Goal: Transaction & Acquisition: Download file/media

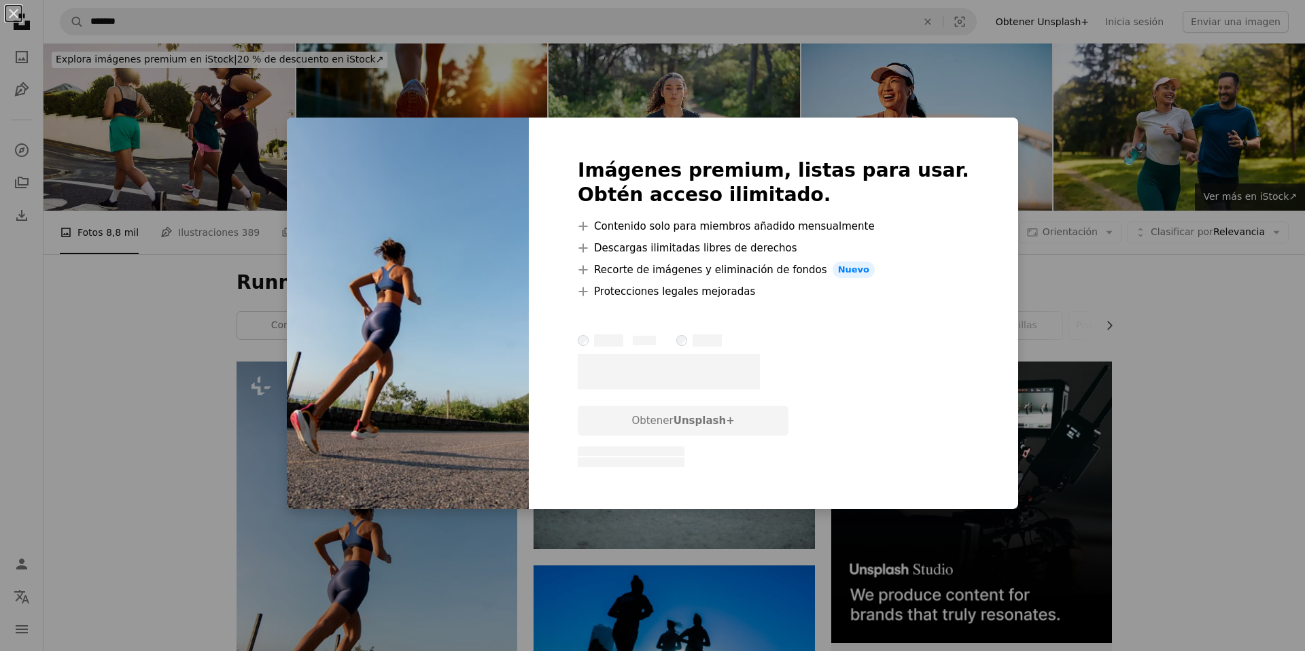
scroll to position [191, 0]
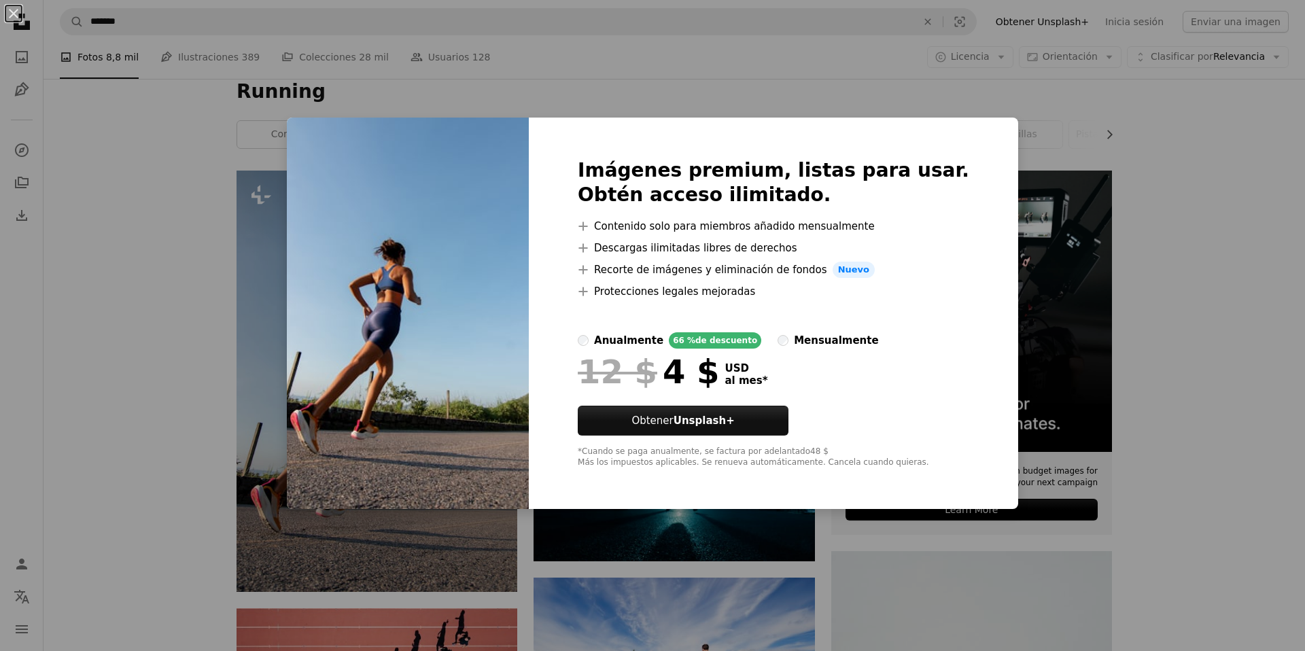
click at [1064, 152] on div "An X shape Imágenes premium, listas para usar. Obtén acceso ilimitado. A plus s…" at bounding box center [652, 325] width 1305 height 651
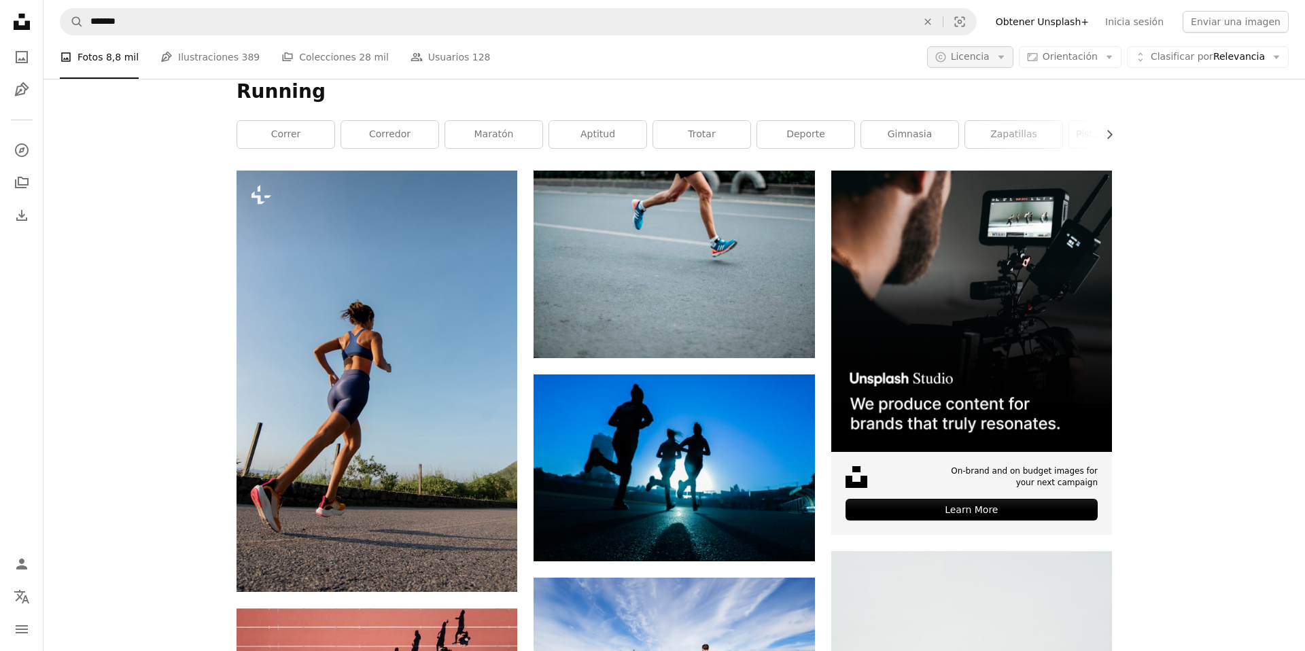
click at [1001, 58] on icon "Arrow down" at bounding box center [1001, 57] width 12 height 12
click at [994, 171] on span "Gratuita" at bounding box center [1005, 166] width 83 height 14
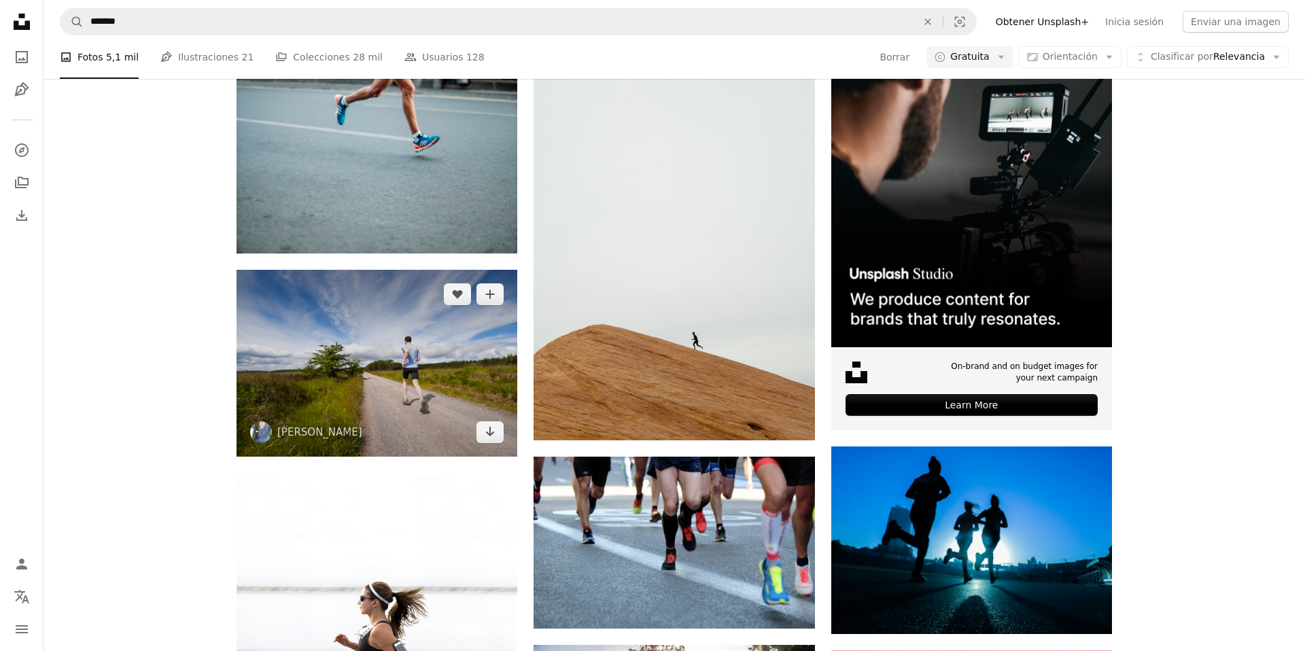
scroll to position [559, 0]
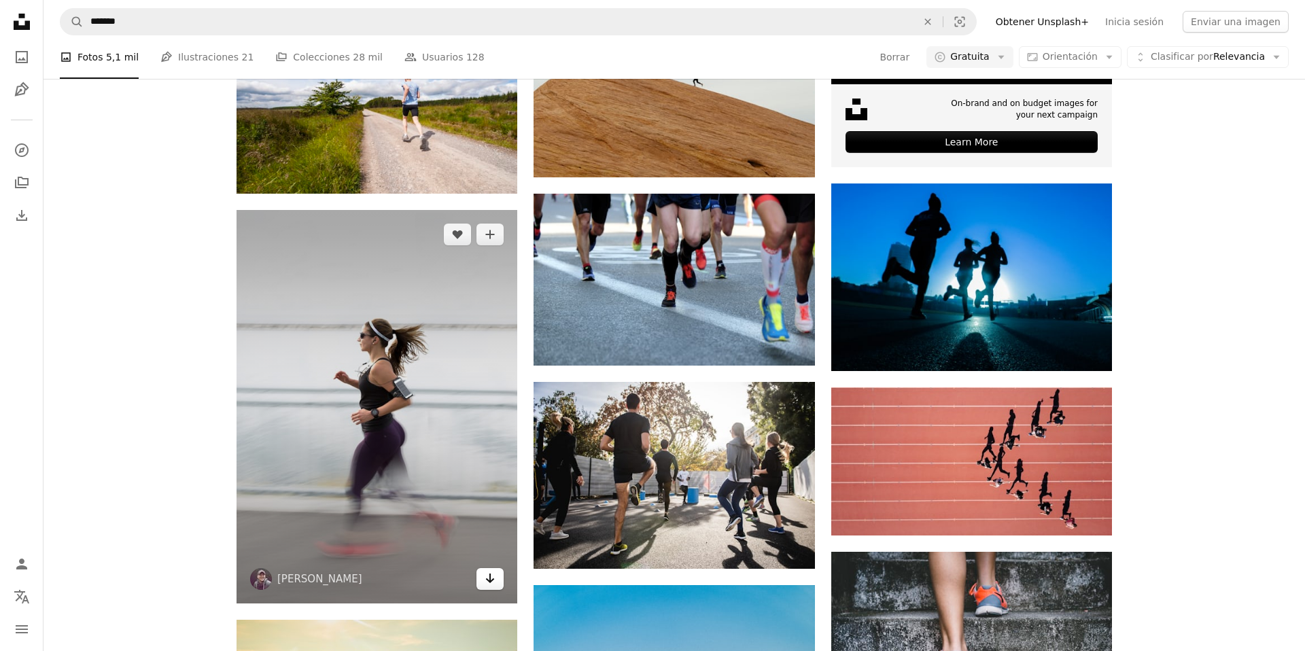
click at [489, 576] on icon "Descargar" at bounding box center [490, 579] width 9 height 10
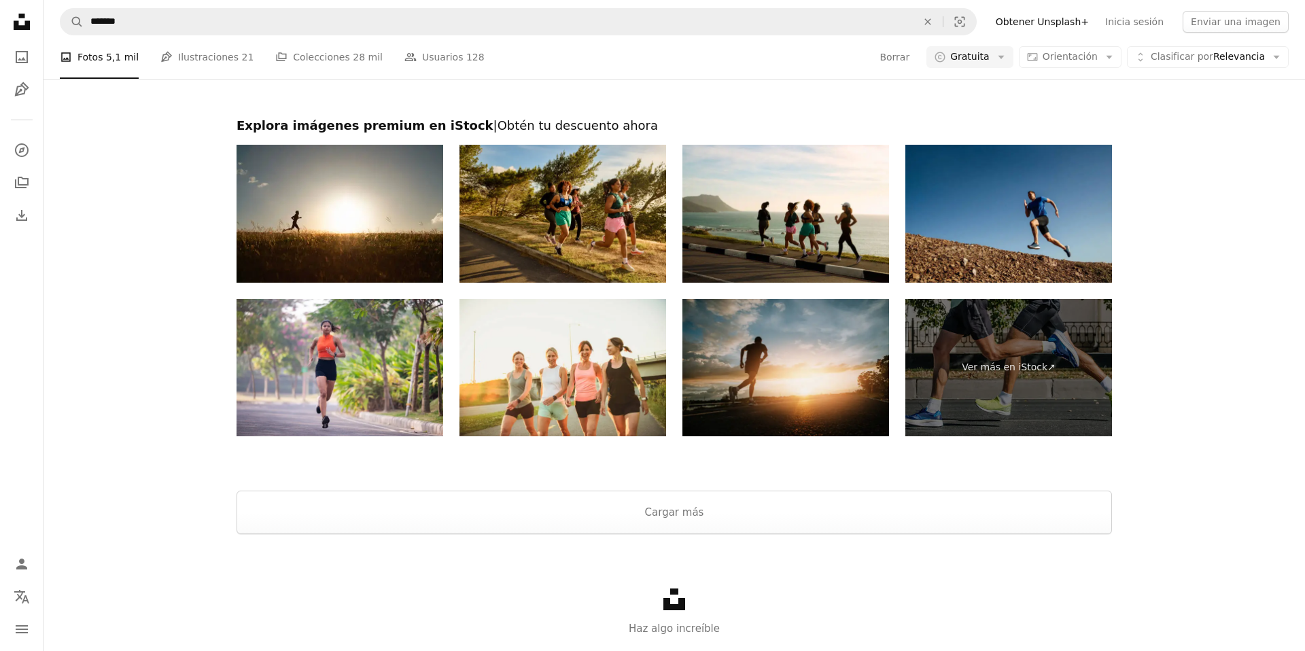
scroll to position [2303, 0]
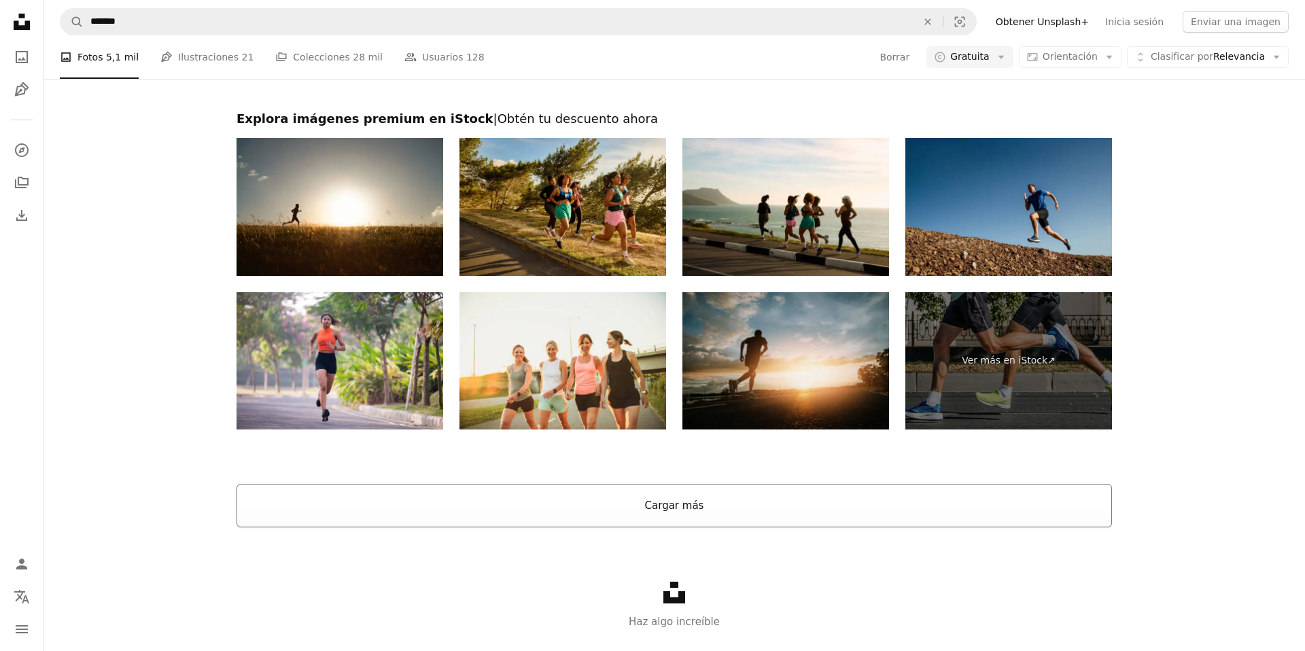
click at [644, 502] on button "Cargar más" at bounding box center [673, 505] width 875 height 43
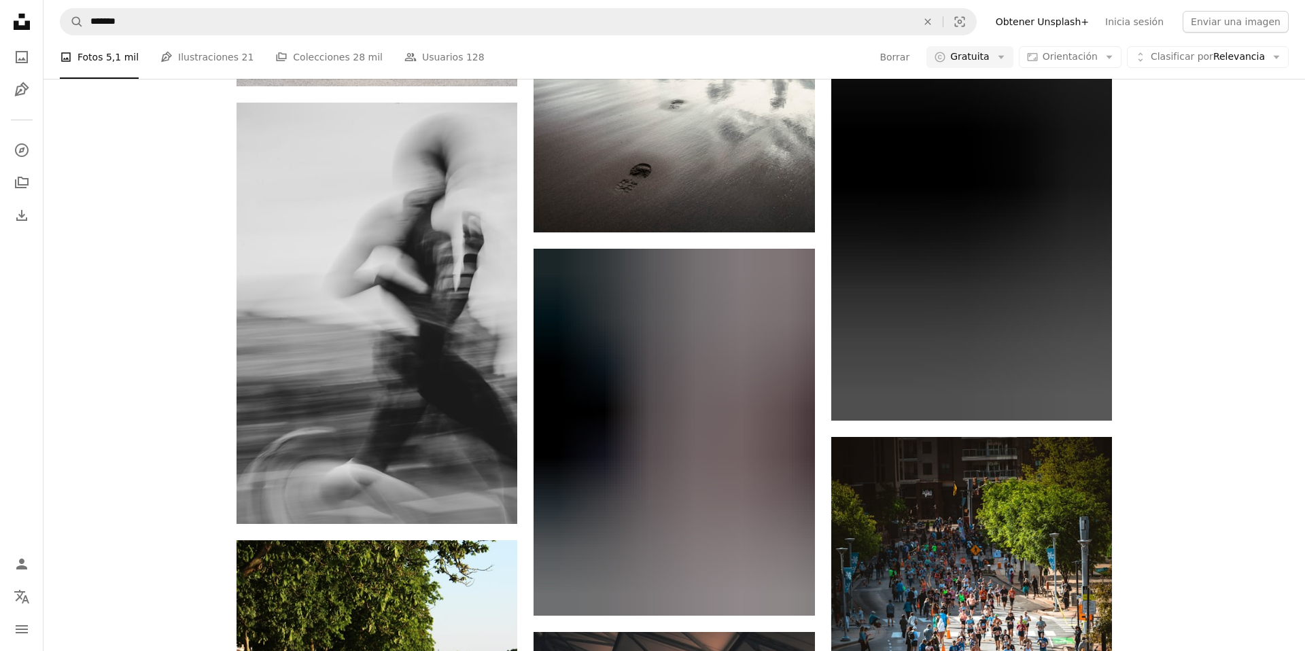
scroll to position [12346, 0]
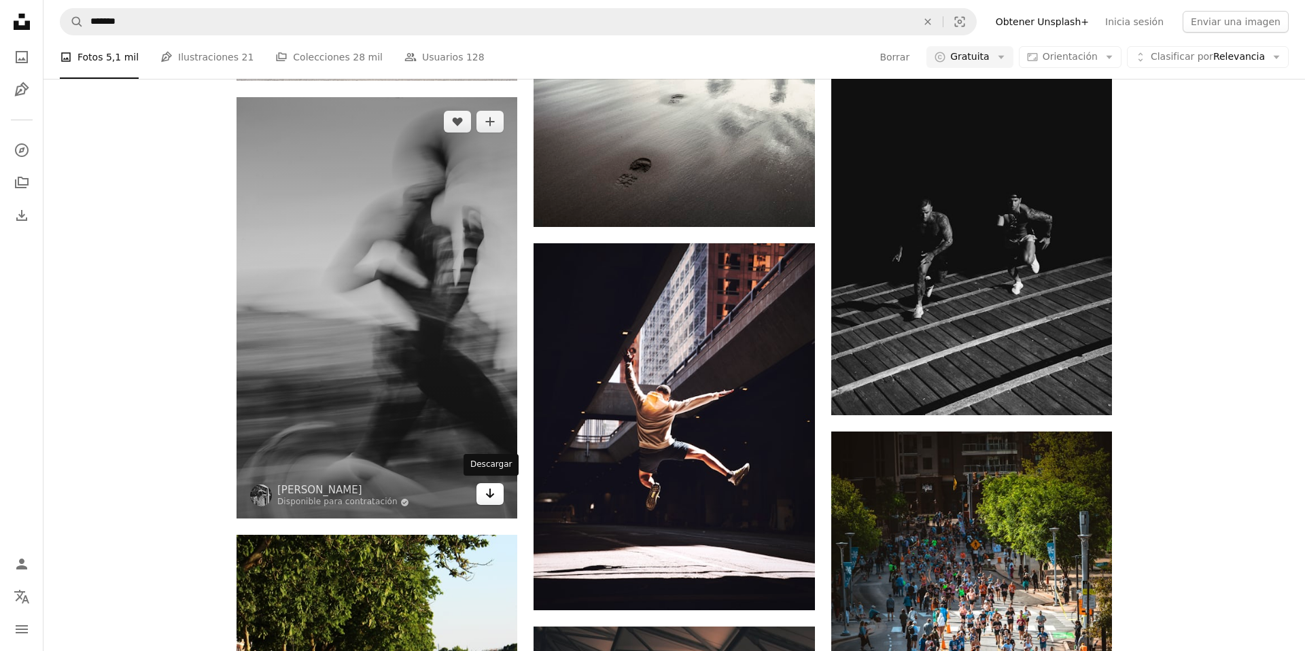
click at [491, 493] on icon "Descargar" at bounding box center [490, 494] width 9 height 10
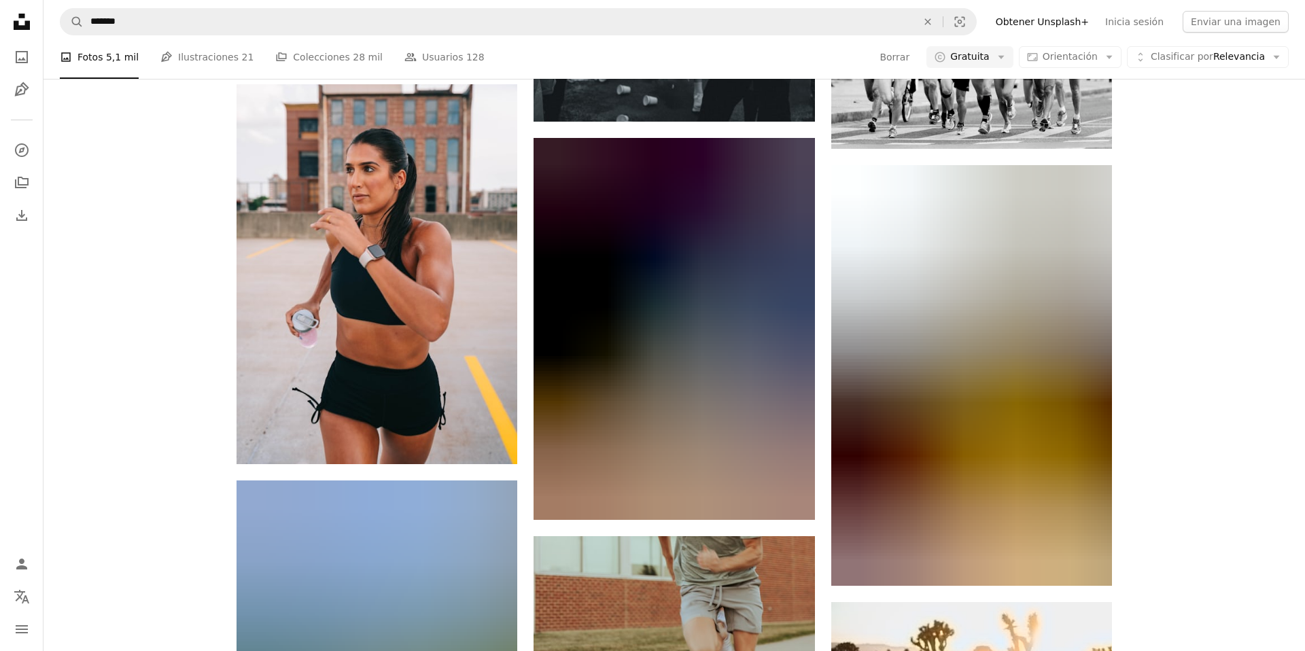
scroll to position [14061, 0]
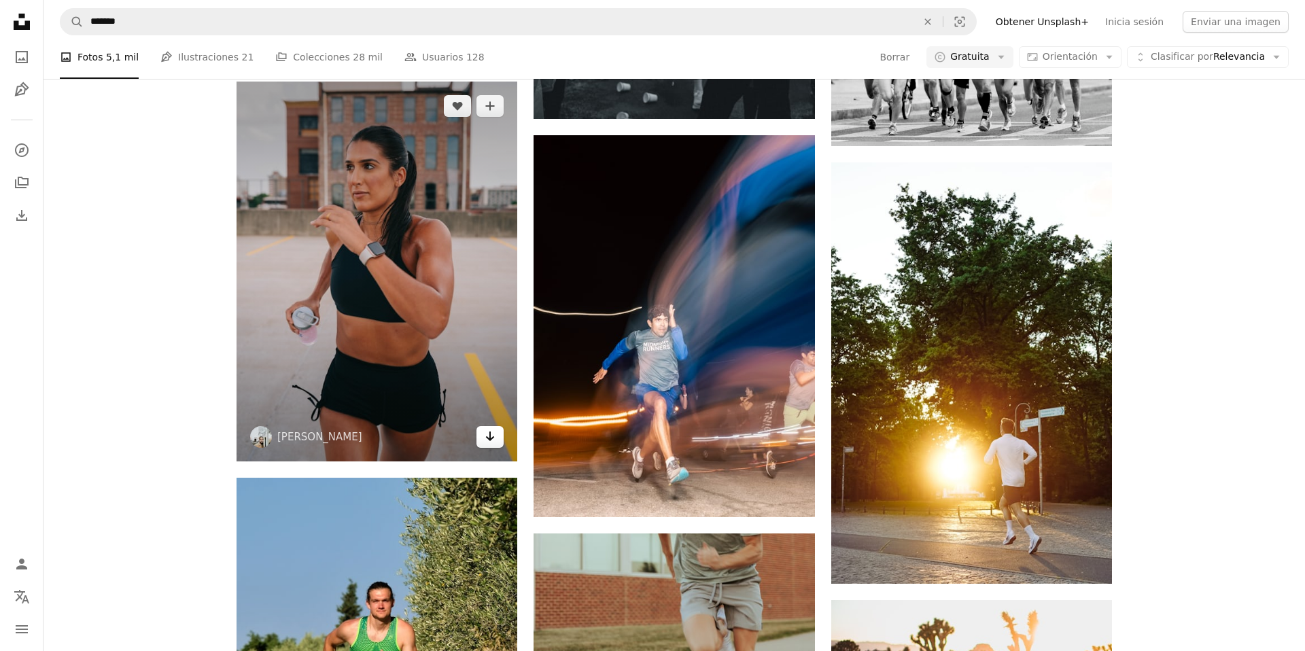
click at [483, 435] on link "Arrow pointing down" at bounding box center [489, 437] width 27 height 22
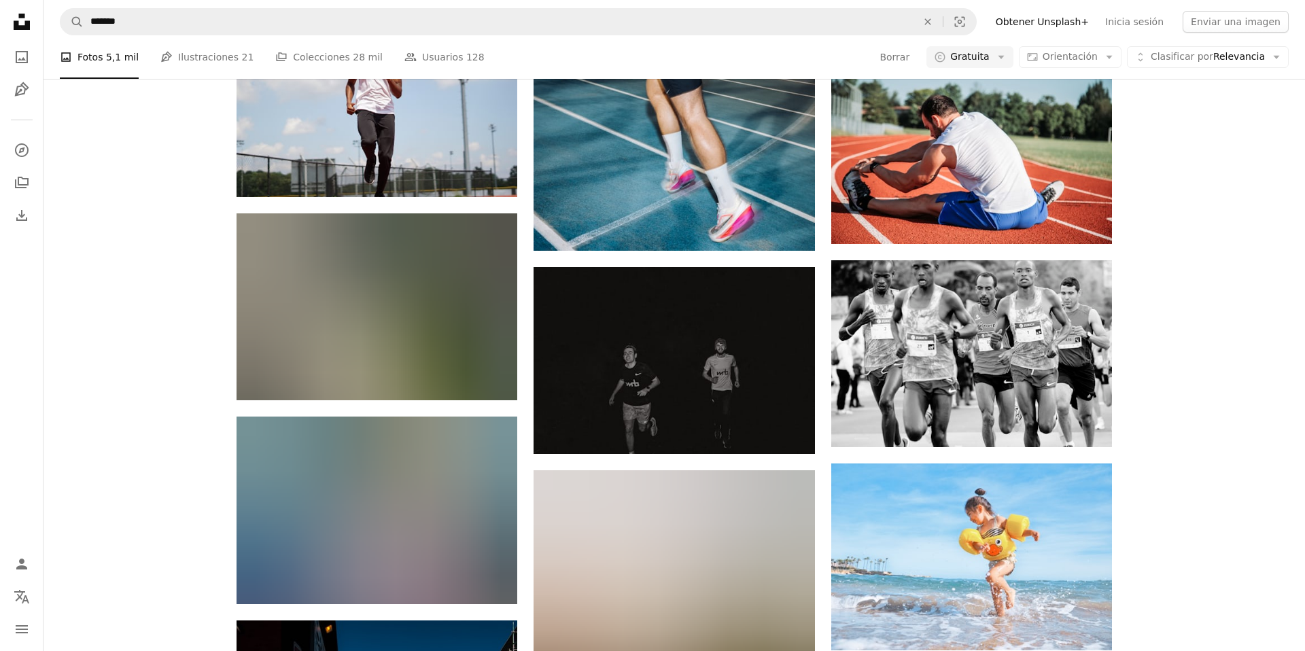
scroll to position [22659, 0]
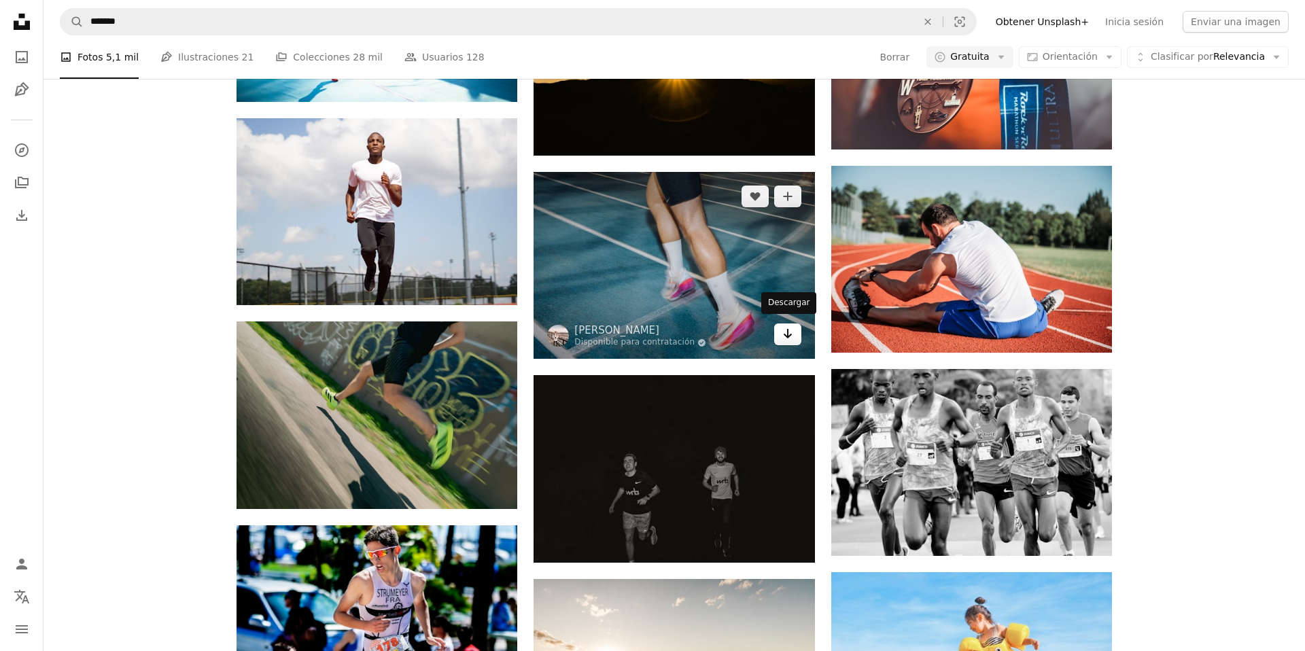
click at [791, 328] on icon "Arrow pointing down" at bounding box center [787, 334] width 11 height 16
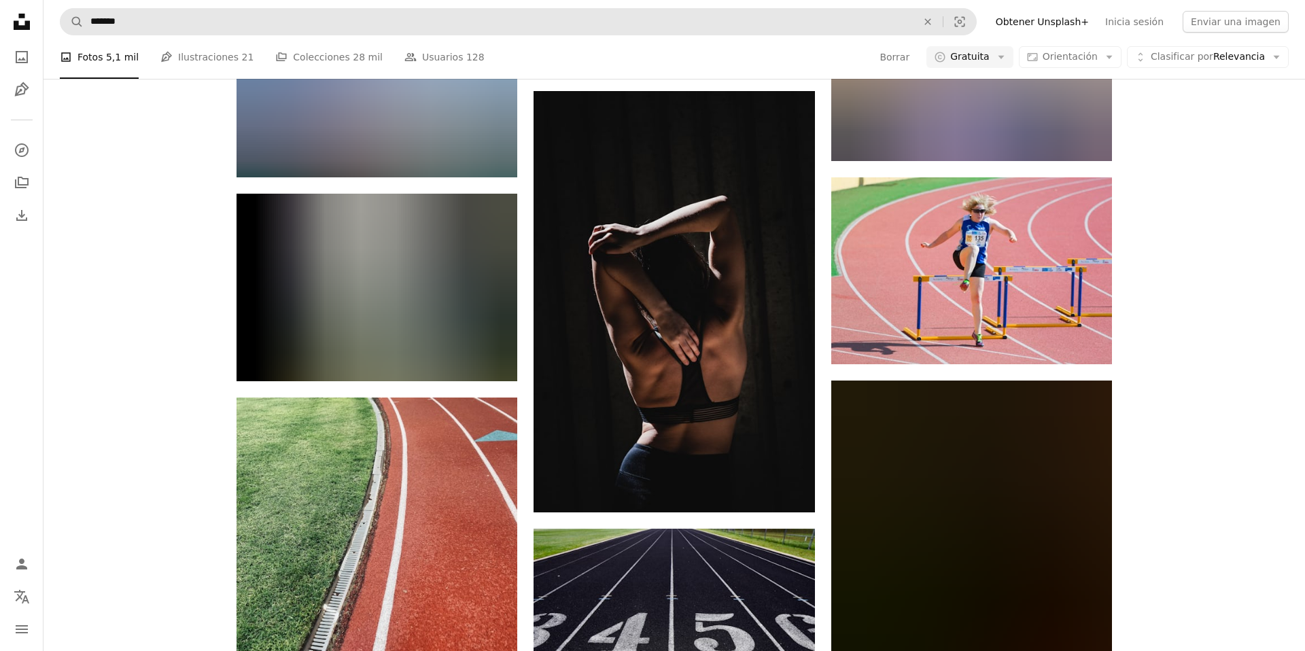
scroll to position [35906, 0]
